Goal: Task Accomplishment & Management: Use online tool/utility

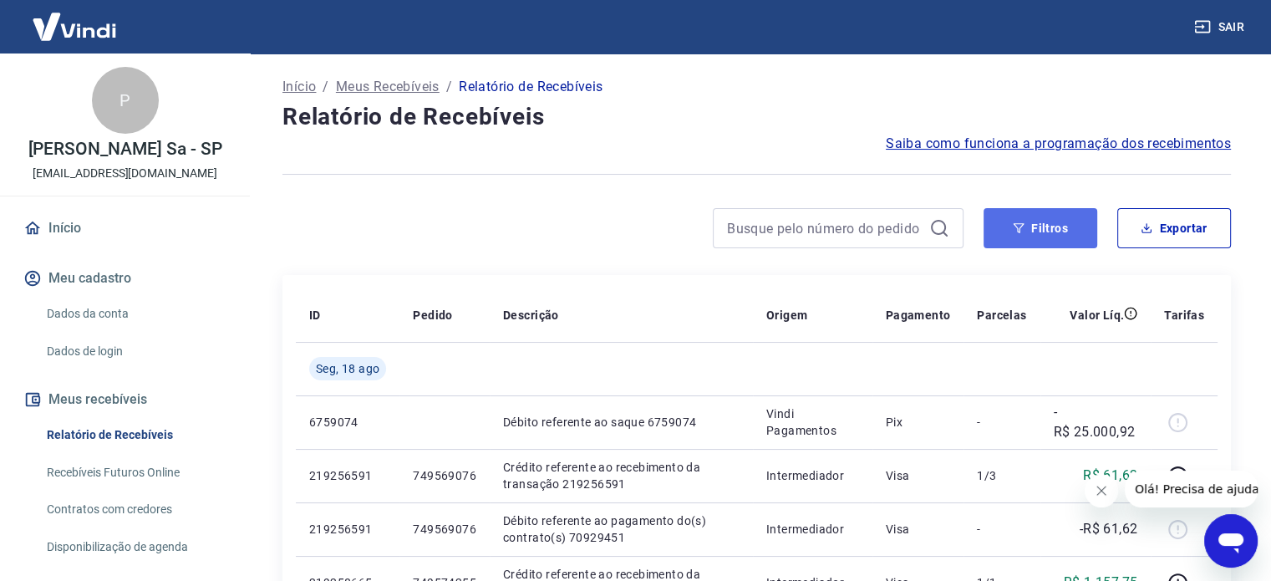
click at [1054, 222] on button "Filtros" at bounding box center [1040, 228] width 114 height 40
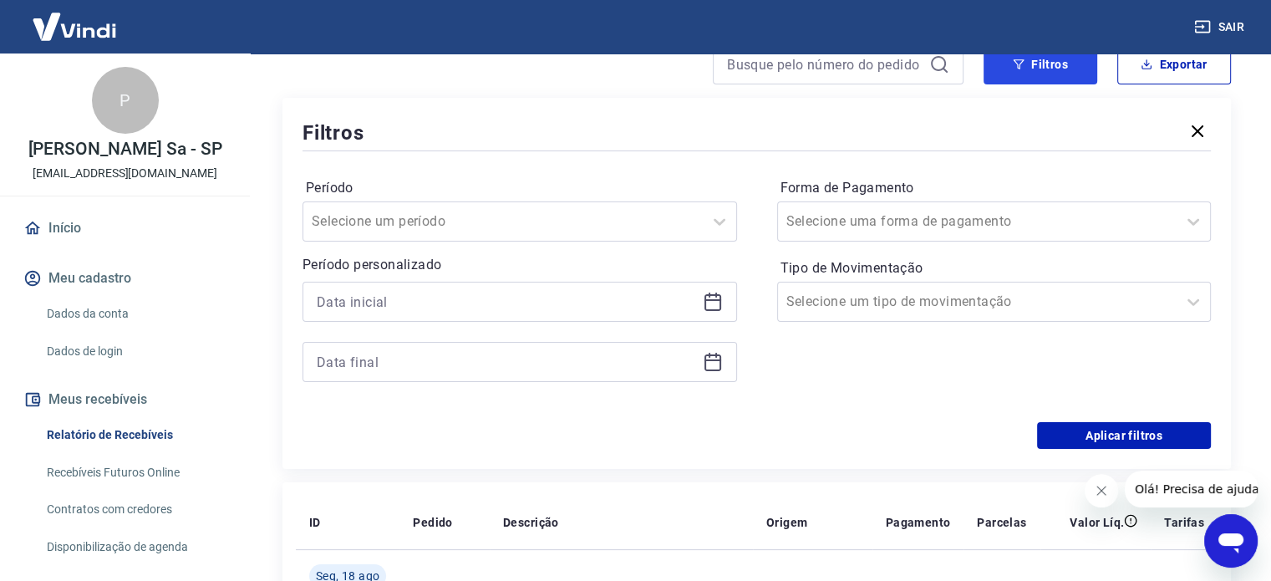
scroll to position [167, 0]
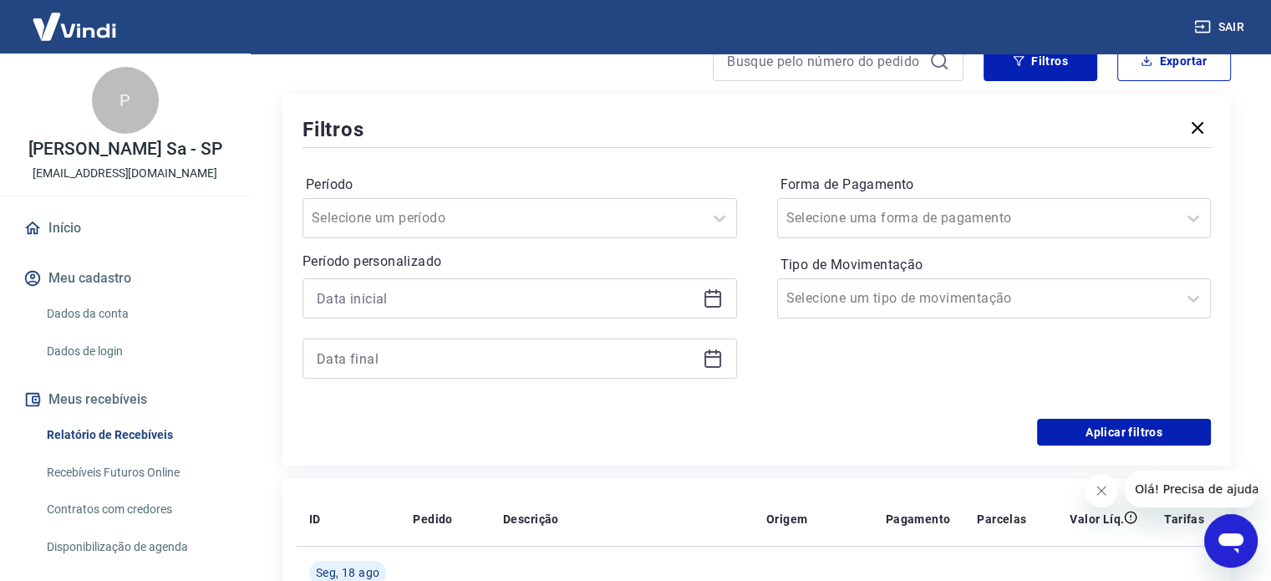
click at [714, 310] on div at bounding box center [519, 298] width 434 height 40
click at [706, 292] on icon at bounding box center [712, 299] width 17 height 17
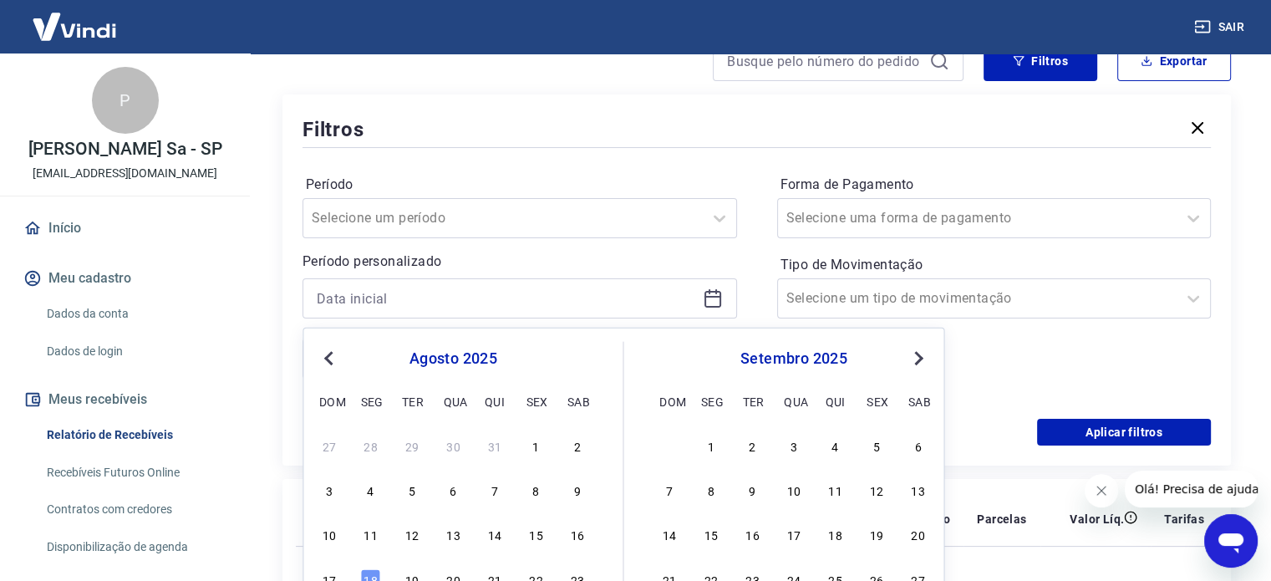
click at [525, 452] on div "27 28 29 30 31 1 2" at bounding box center [453, 445] width 272 height 24
click at [534, 440] on div "1" at bounding box center [535, 445] width 20 height 20
type input "[DATE]"
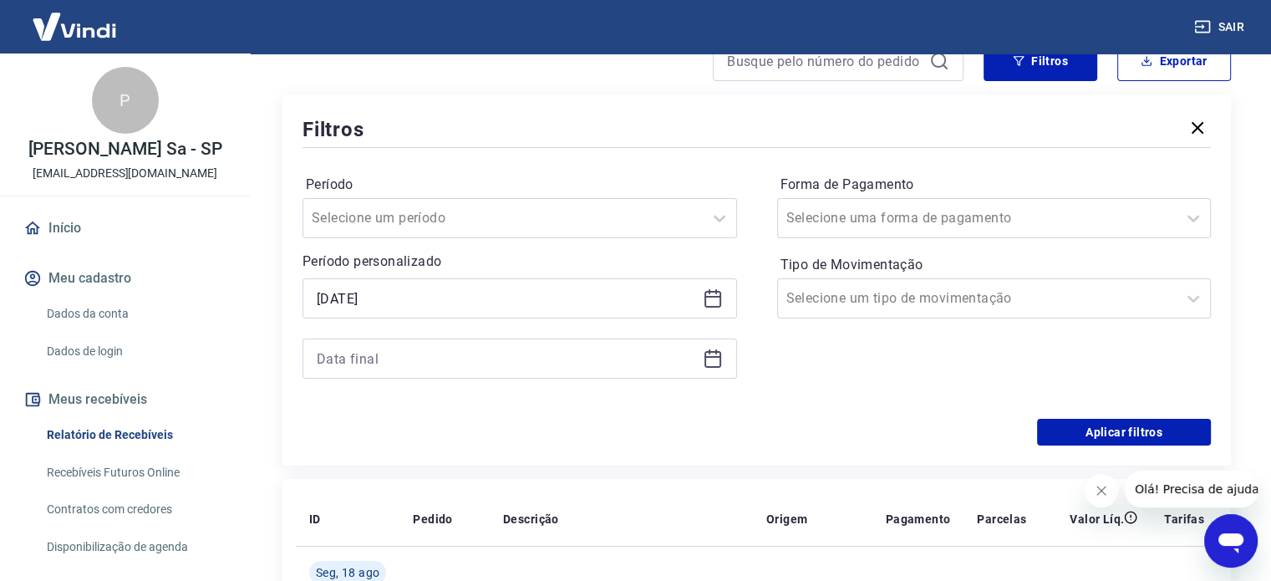
click at [706, 356] on icon at bounding box center [713, 358] width 20 height 20
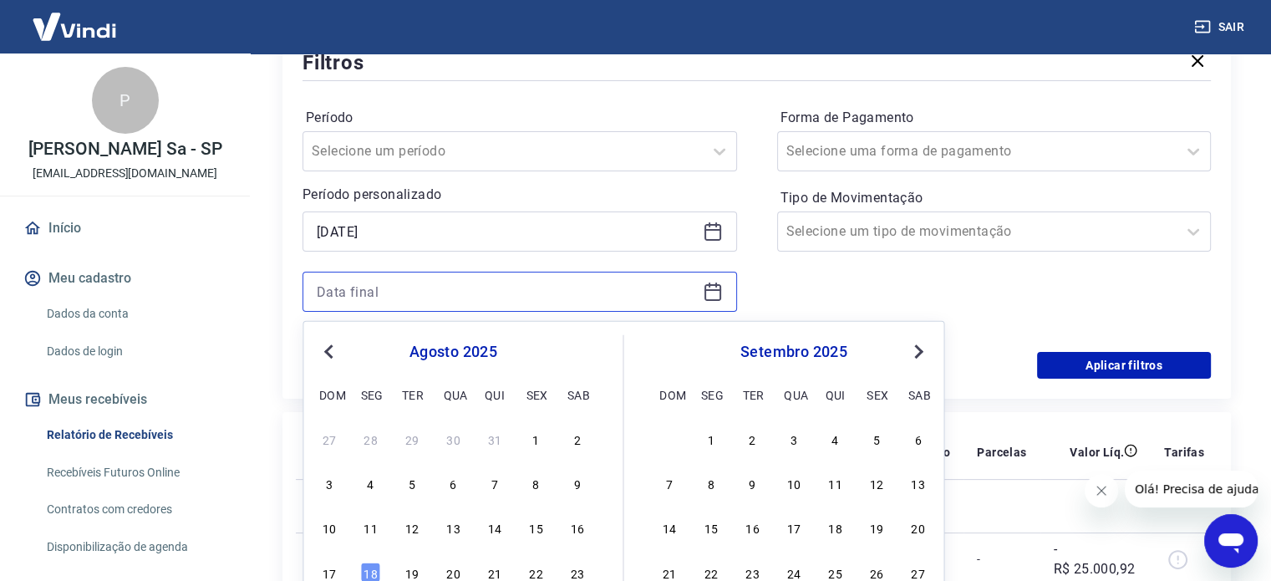
scroll to position [334, 0]
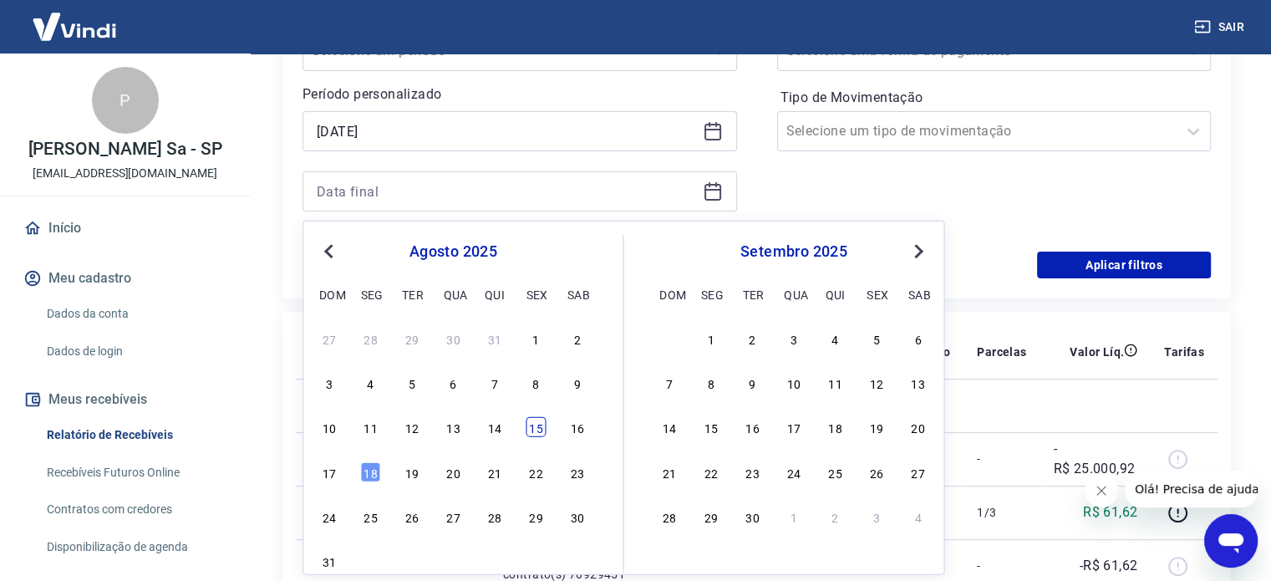
click at [538, 430] on div "15" at bounding box center [535, 427] width 20 height 20
type input "[DATE]"
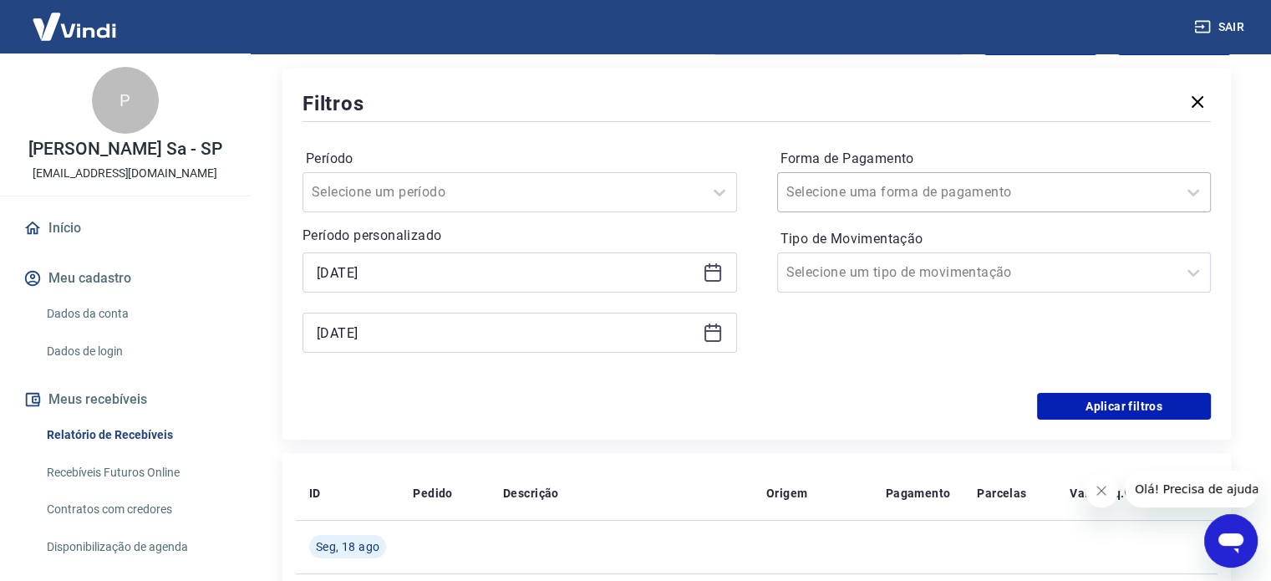
scroll to position [167, 0]
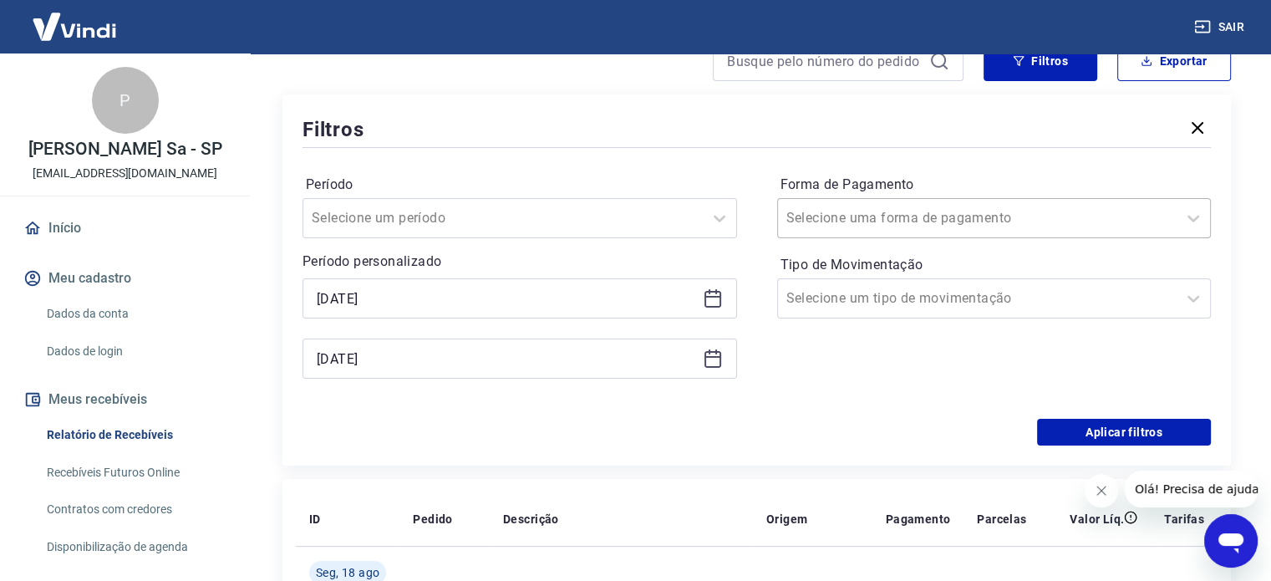
click at [891, 219] on input "Forma de Pagamento" at bounding box center [870, 218] width 169 height 20
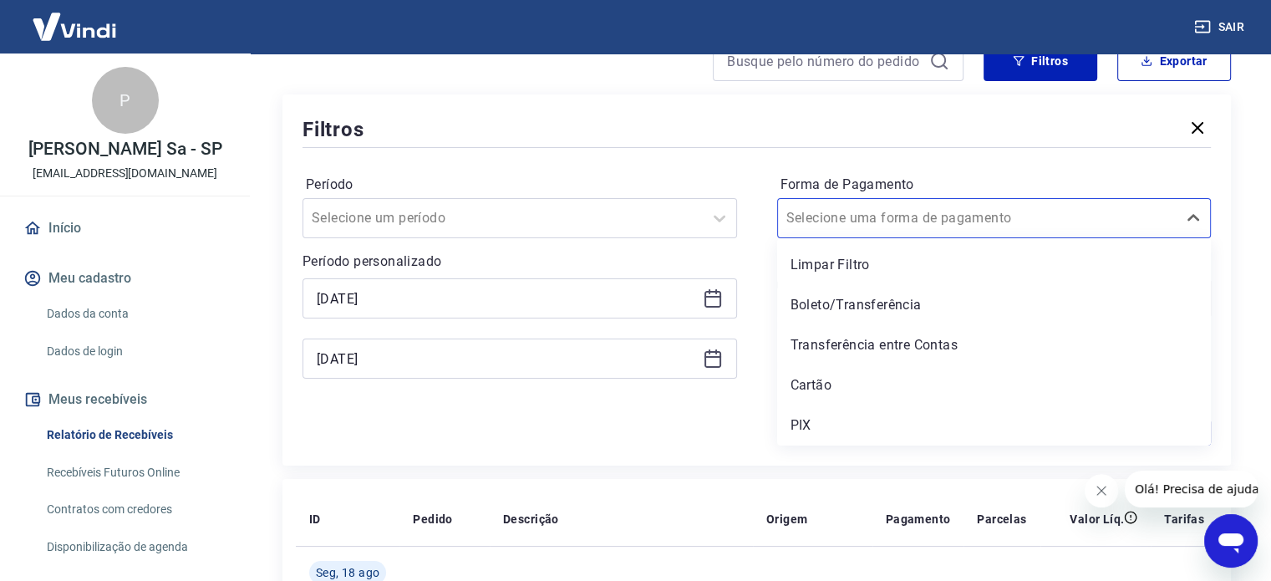
drag, startPoint x: 826, startPoint y: 424, endPoint x: 1127, endPoint y: 442, distance: 301.3
click at [826, 424] on div "PIX" at bounding box center [994, 425] width 434 height 33
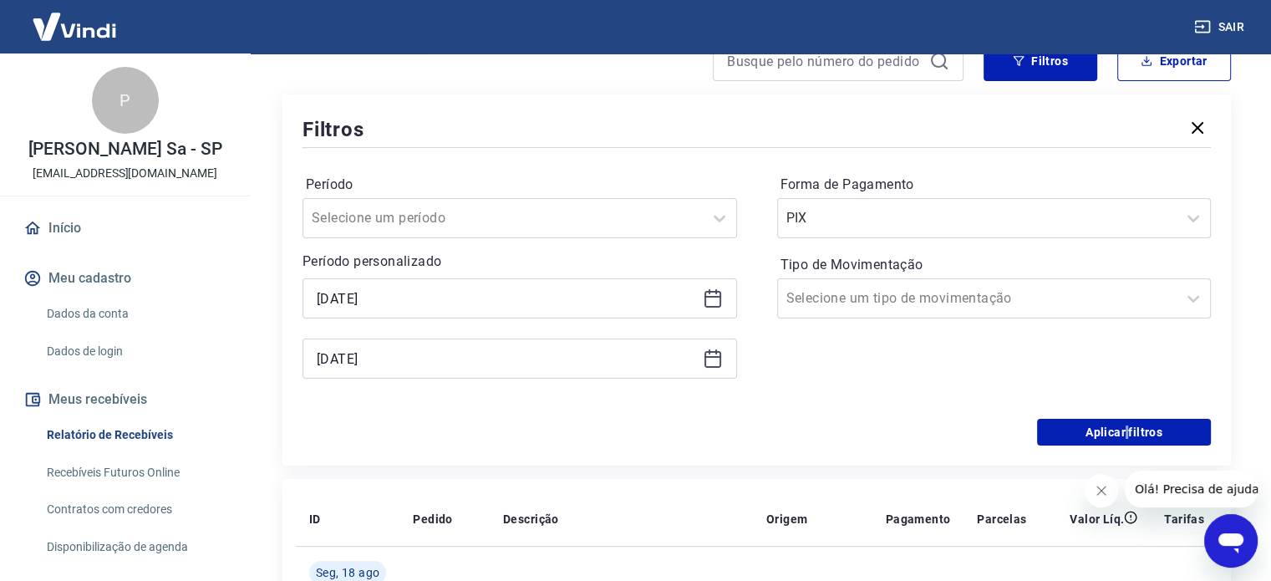
click at [1127, 448] on div "Filtros Período Selecione um período Período personalizado Selected date: [DATE…" at bounding box center [756, 279] width 948 height 371
click at [1124, 427] on button "Aplicar filtros" at bounding box center [1124, 432] width 174 height 27
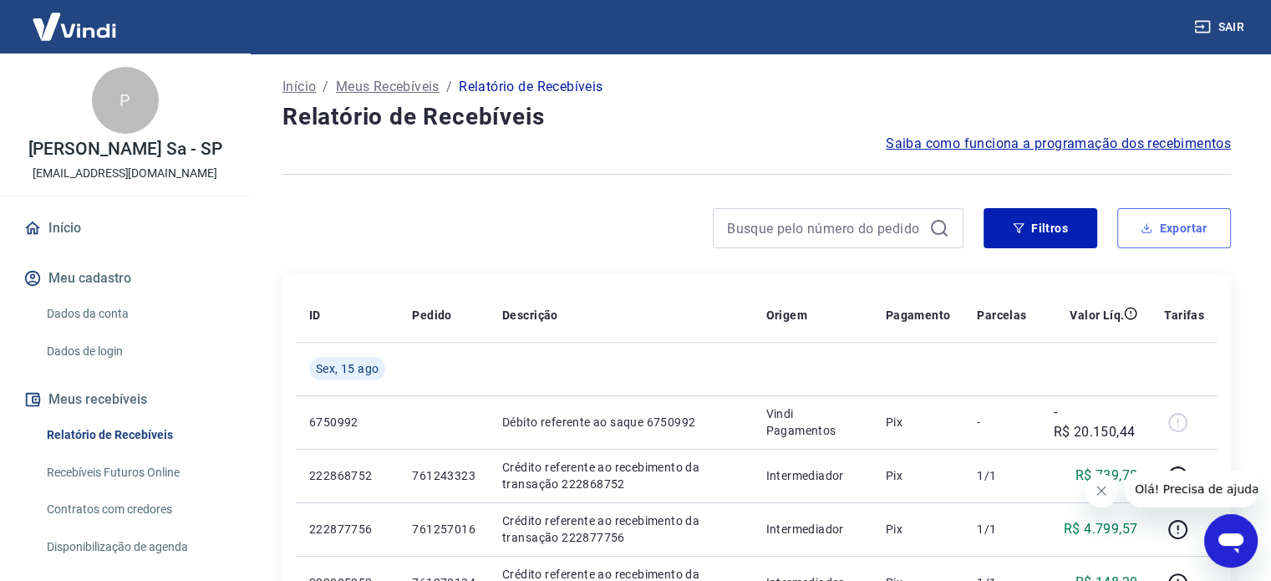
click at [1145, 222] on icon "button" at bounding box center [1146, 228] width 12 height 12
type input "[DATE]"
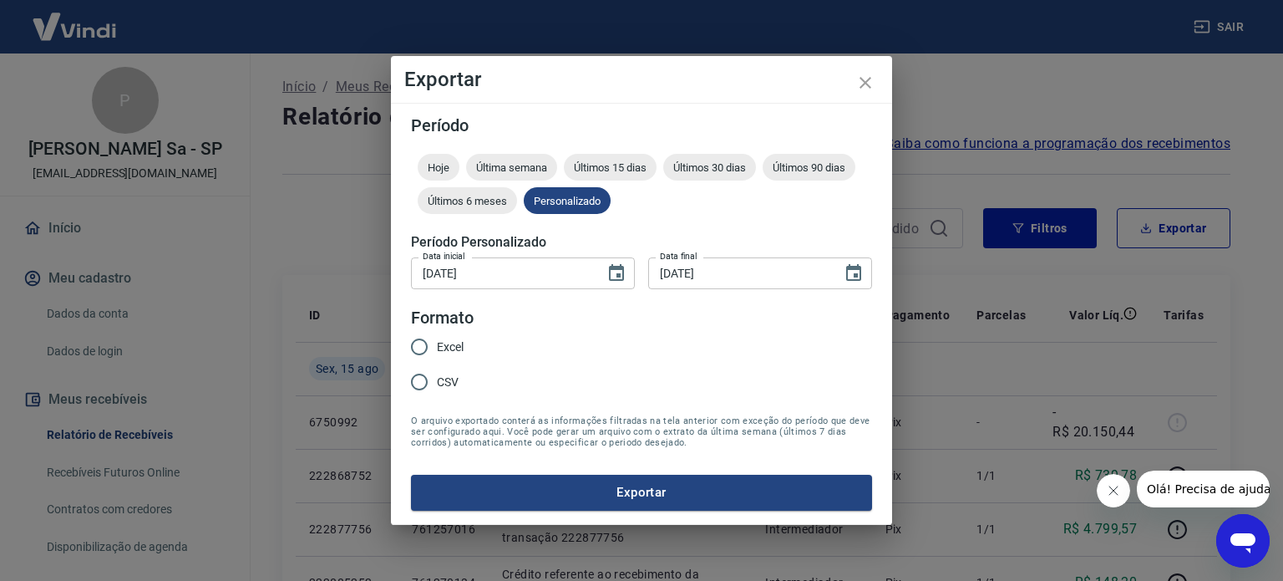
click at [459, 345] on span "Excel" at bounding box center [450, 347] width 27 height 18
click at [437, 345] on input "Excel" at bounding box center [419, 346] width 35 height 35
radio input "true"
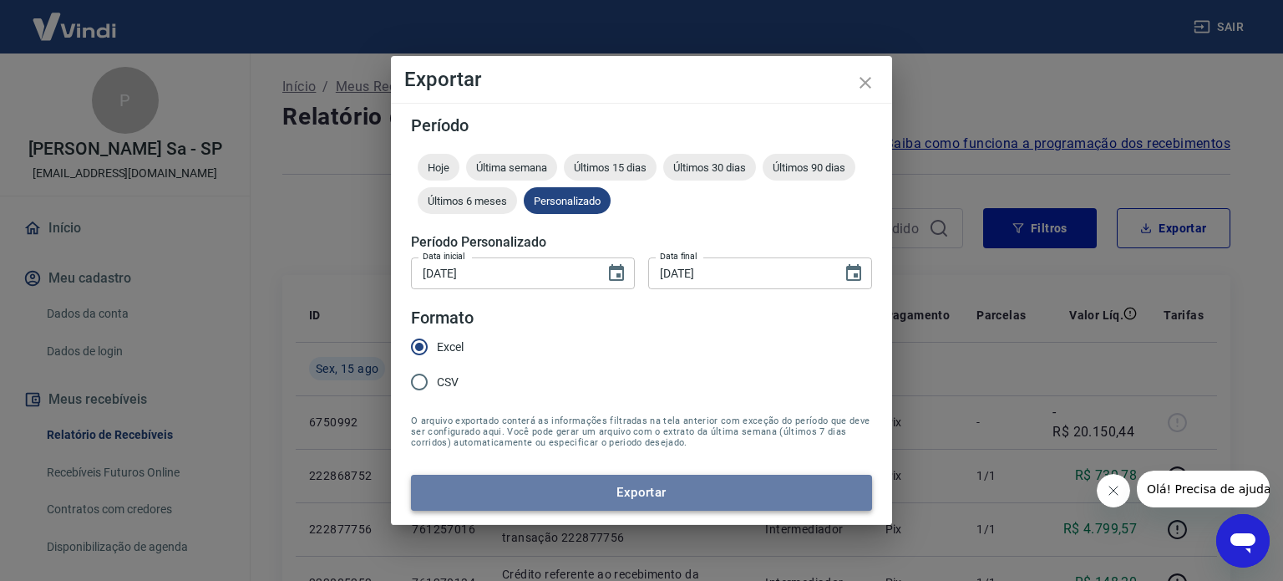
click at [545, 477] on button "Exportar" at bounding box center [641, 492] width 461 height 35
